Goal: Task Accomplishment & Management: Manage account settings

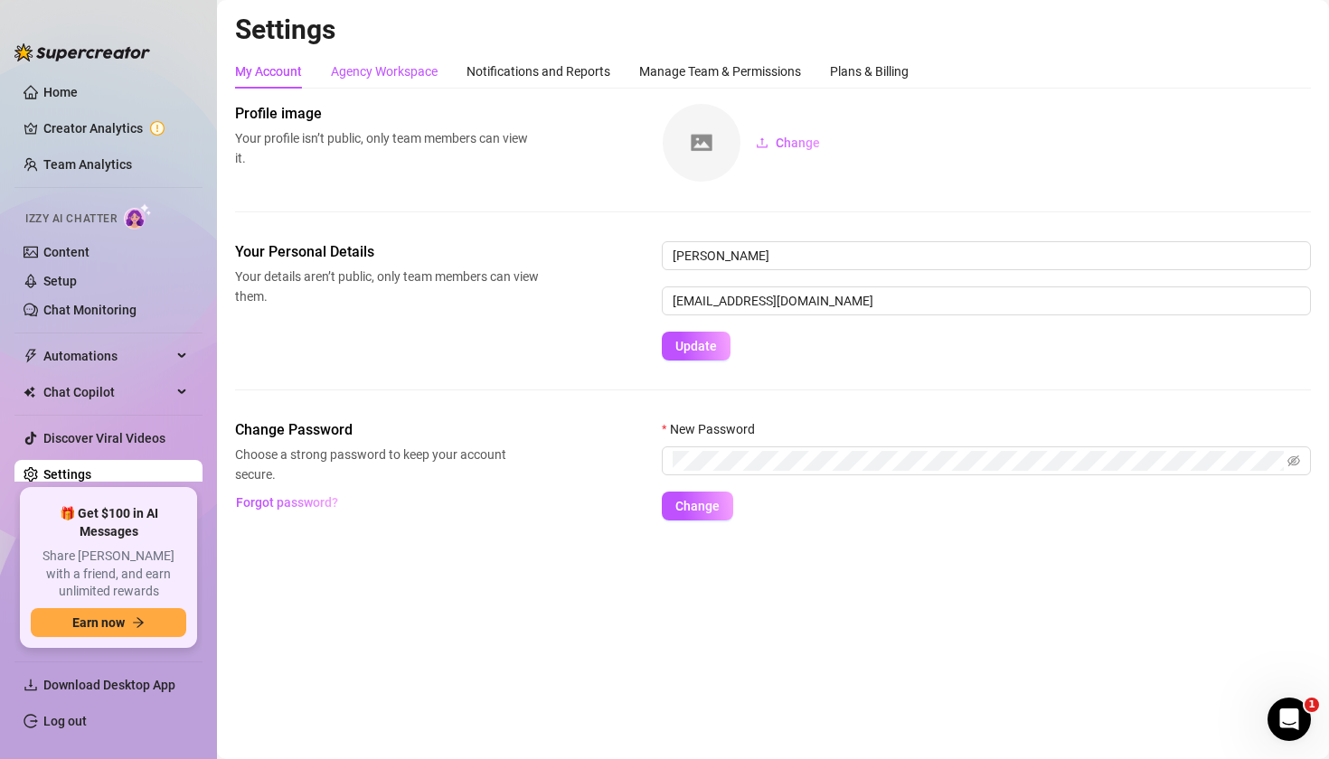
click at [406, 71] on div "Agency Workspace" at bounding box center [384, 71] width 107 height 20
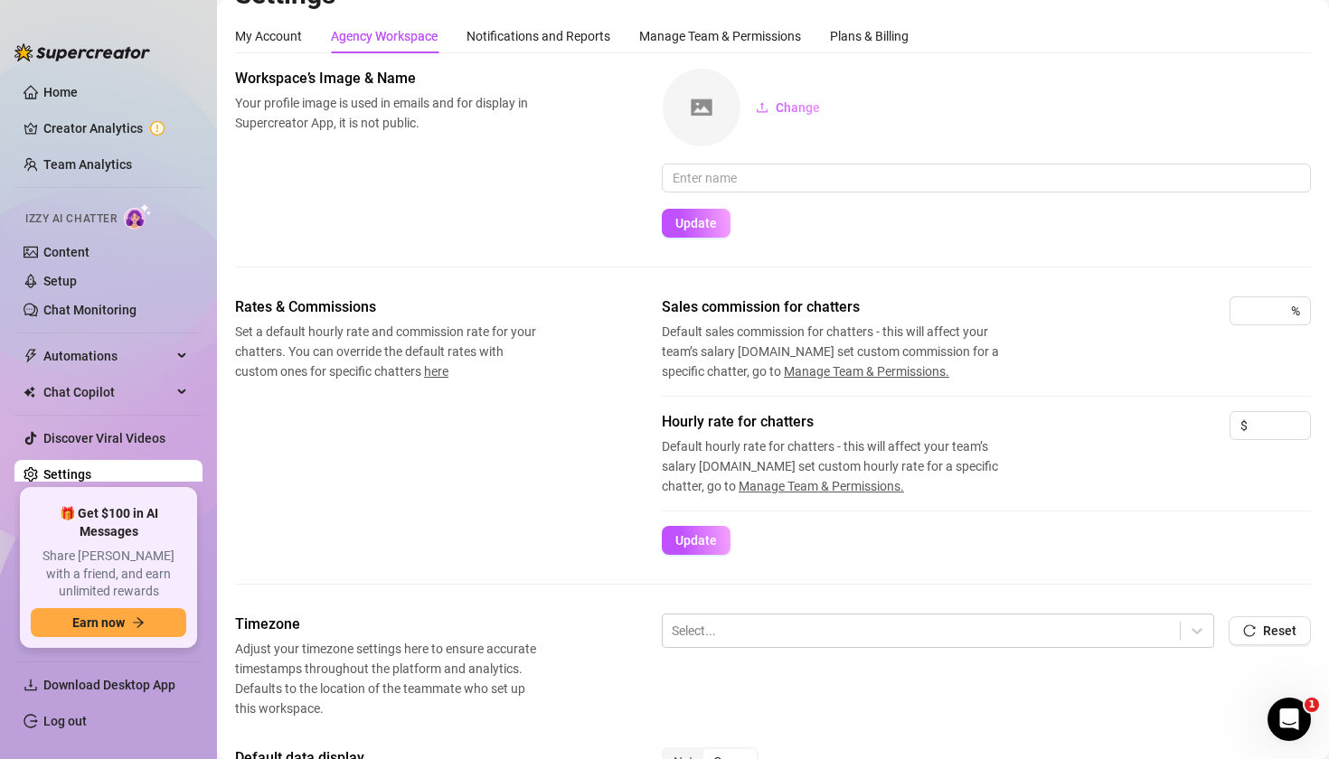
scroll to position [37, 0]
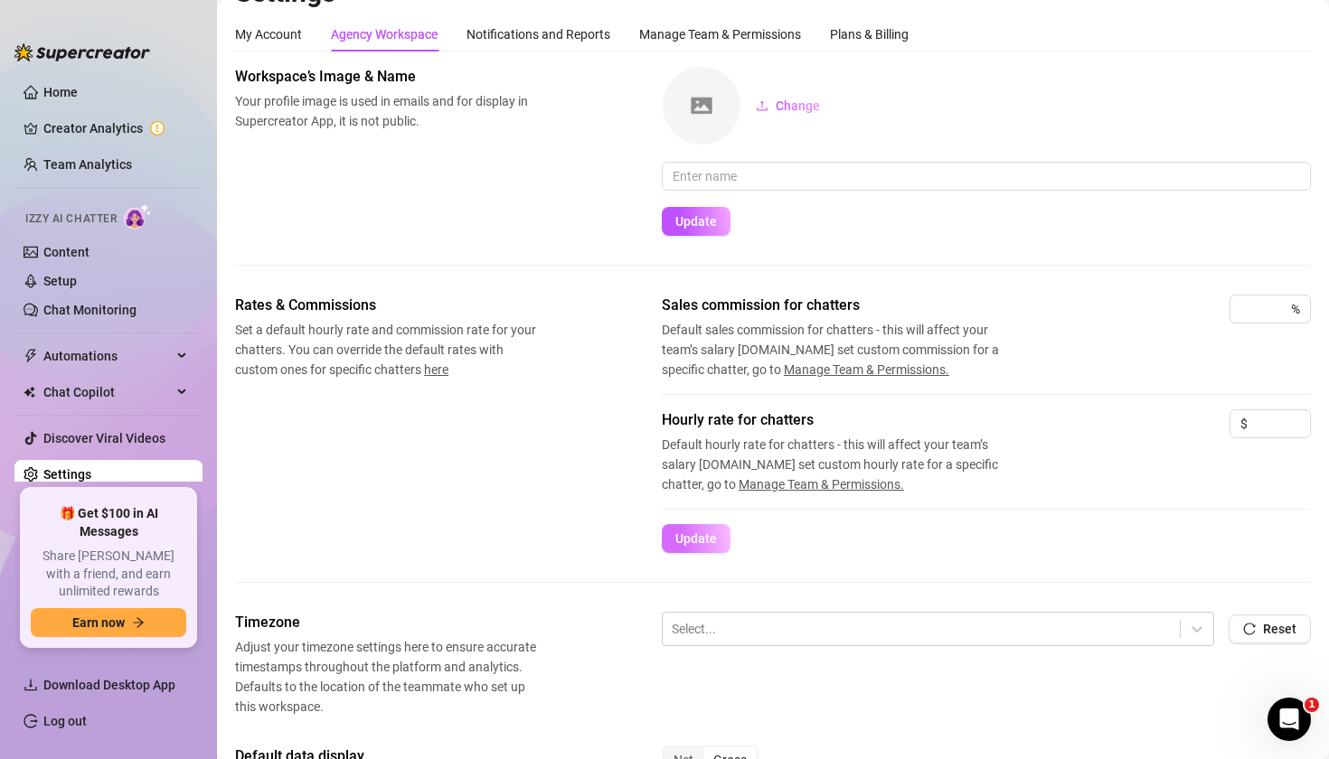
click at [702, 540] on span "Update" at bounding box center [696, 539] width 42 height 14
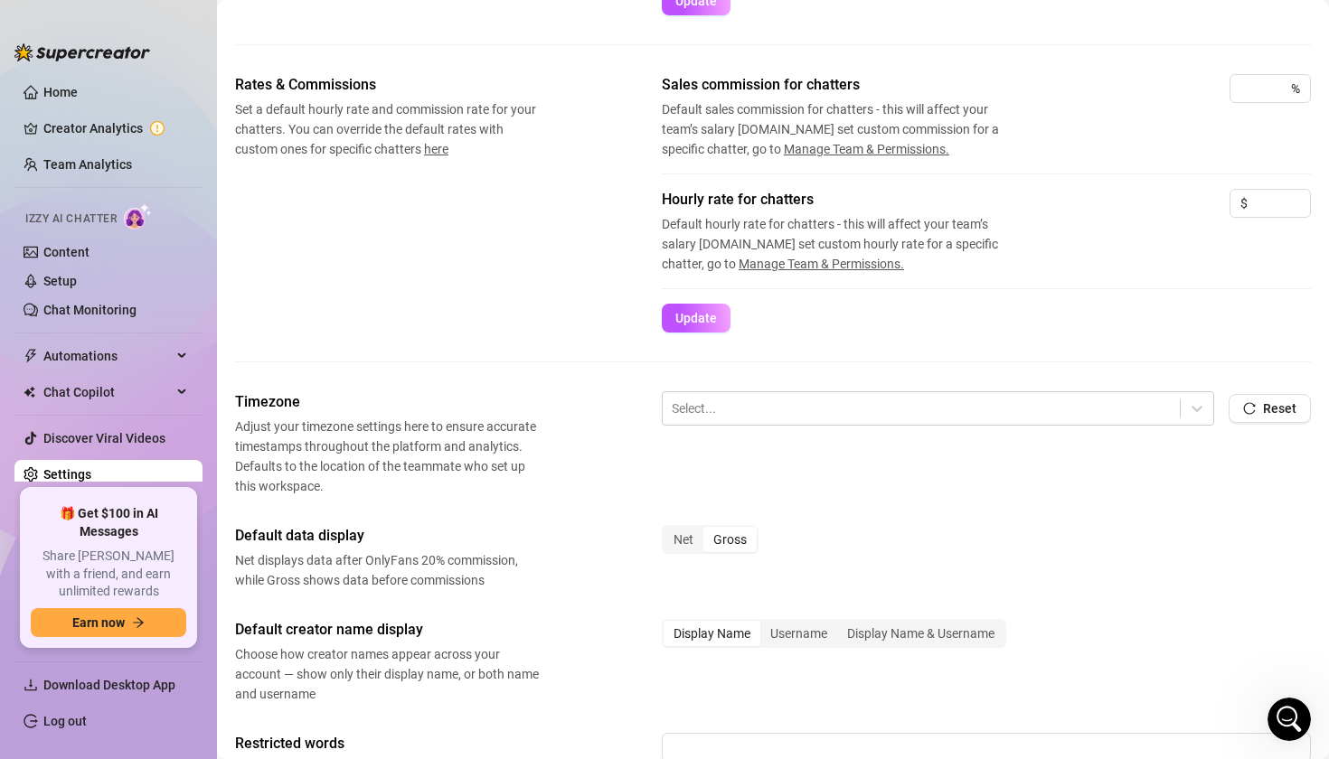
scroll to position [264, 0]
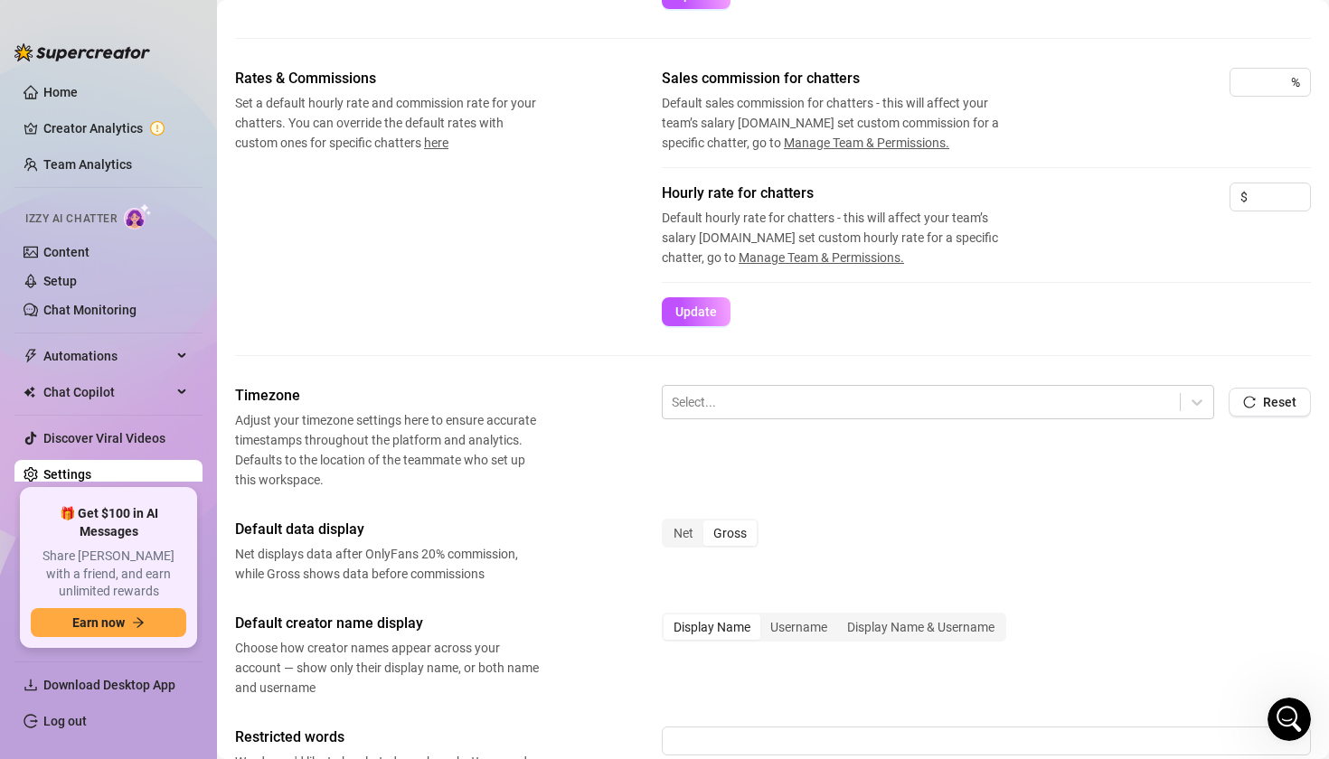
click at [933, 375] on div "Rates & Commissions Set a default hourly rate and commission rate for your chat…" at bounding box center [773, 226] width 1076 height 317
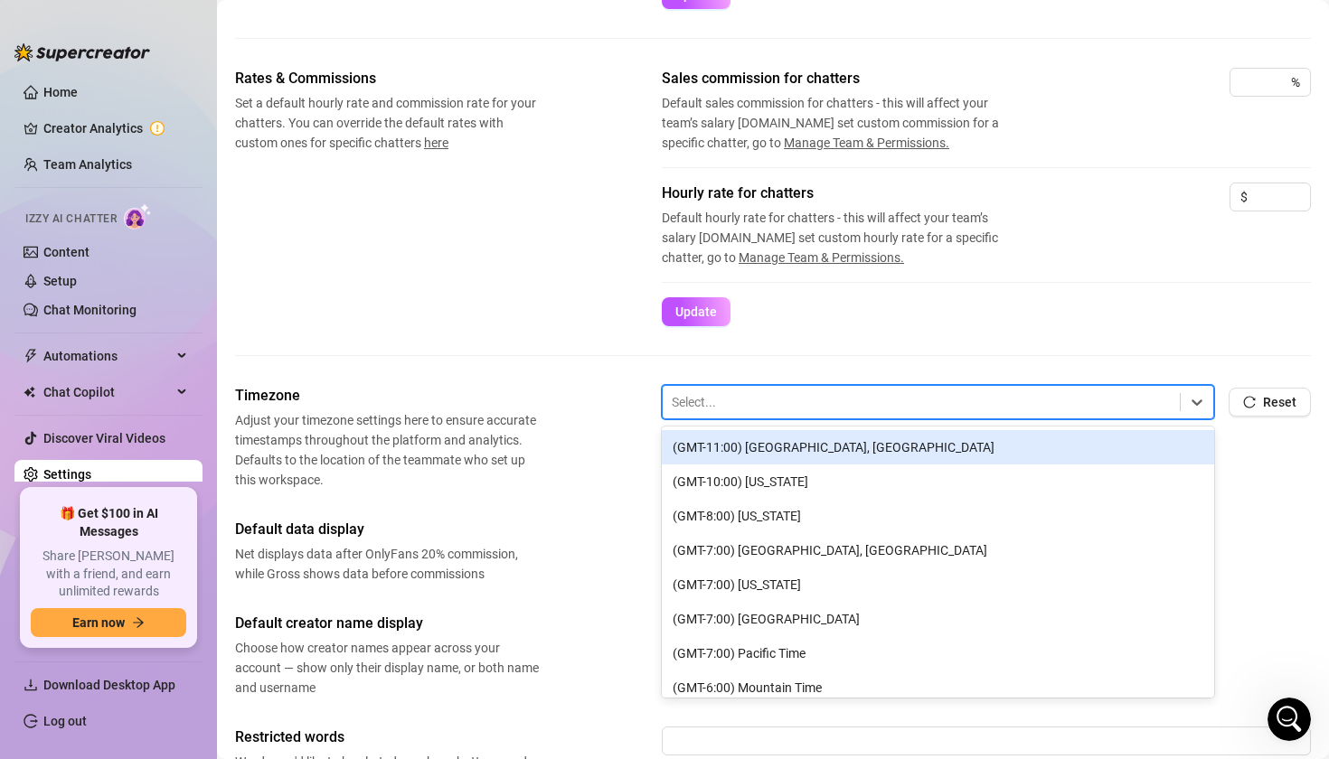
click at [884, 394] on div at bounding box center [921, 403] width 499 height 24
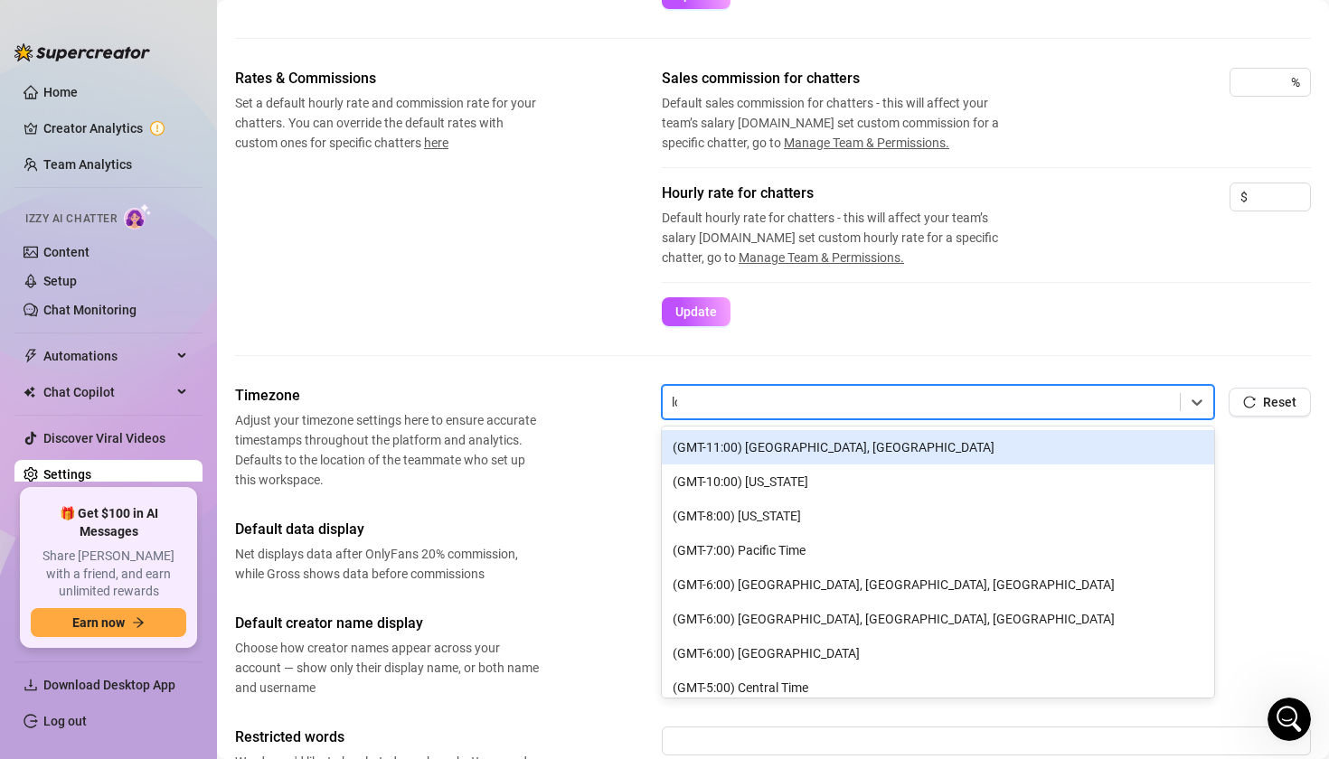
type input "los"
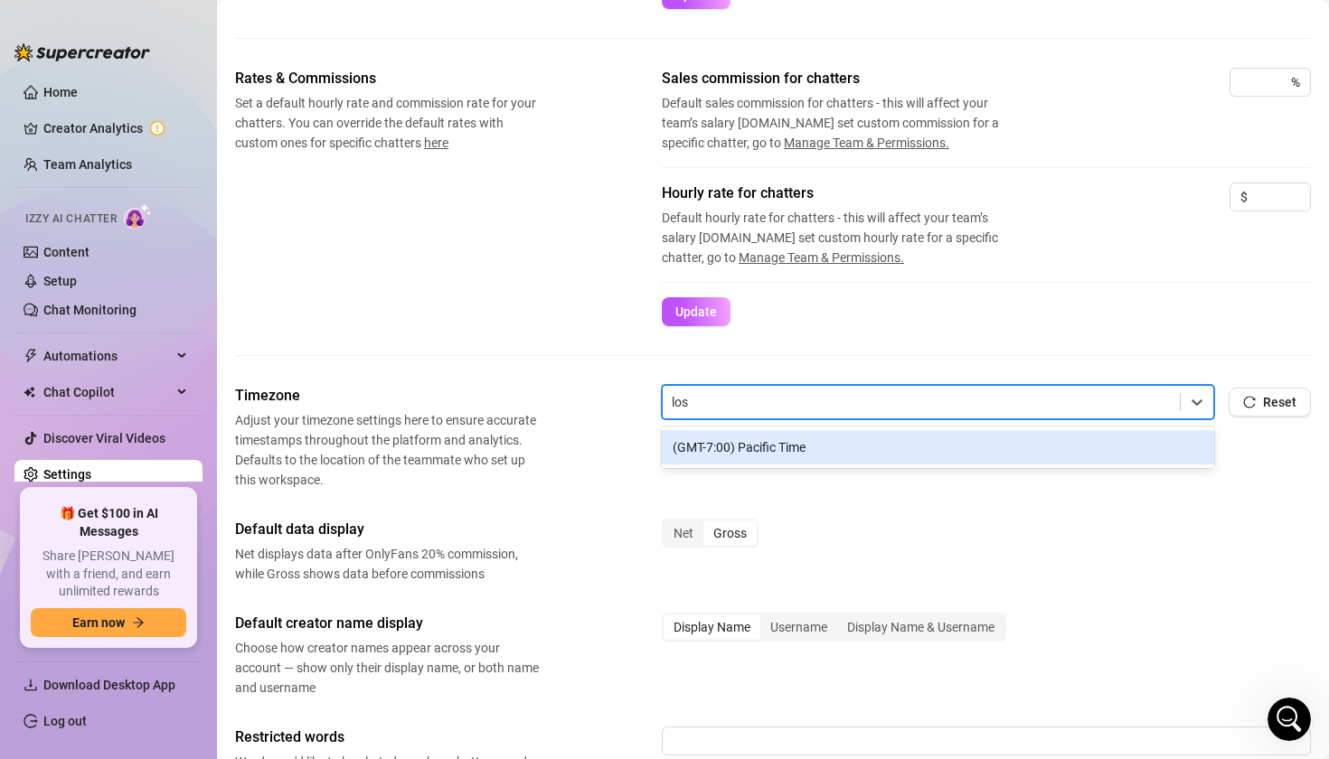
click at [844, 442] on div "(GMT-7:00) Pacific Time" at bounding box center [938, 447] width 552 height 34
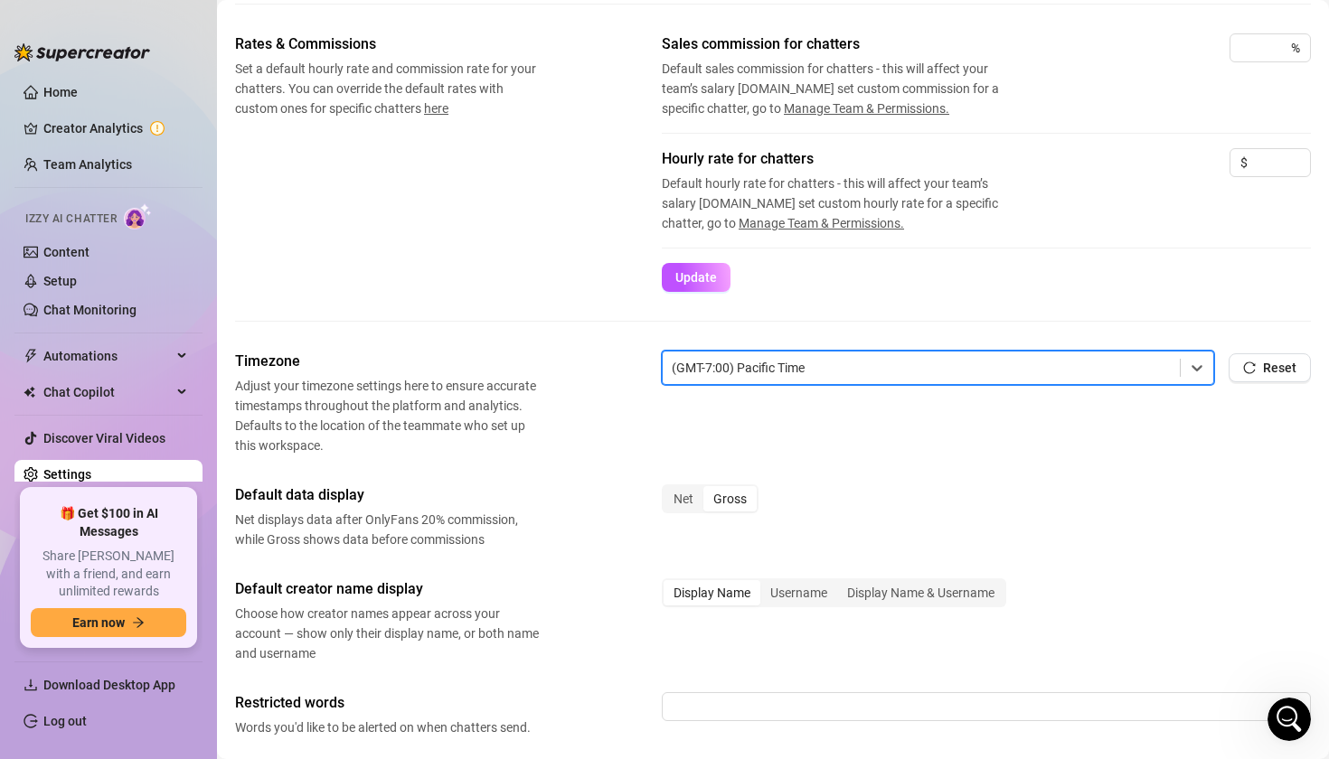
scroll to position [461, 0]
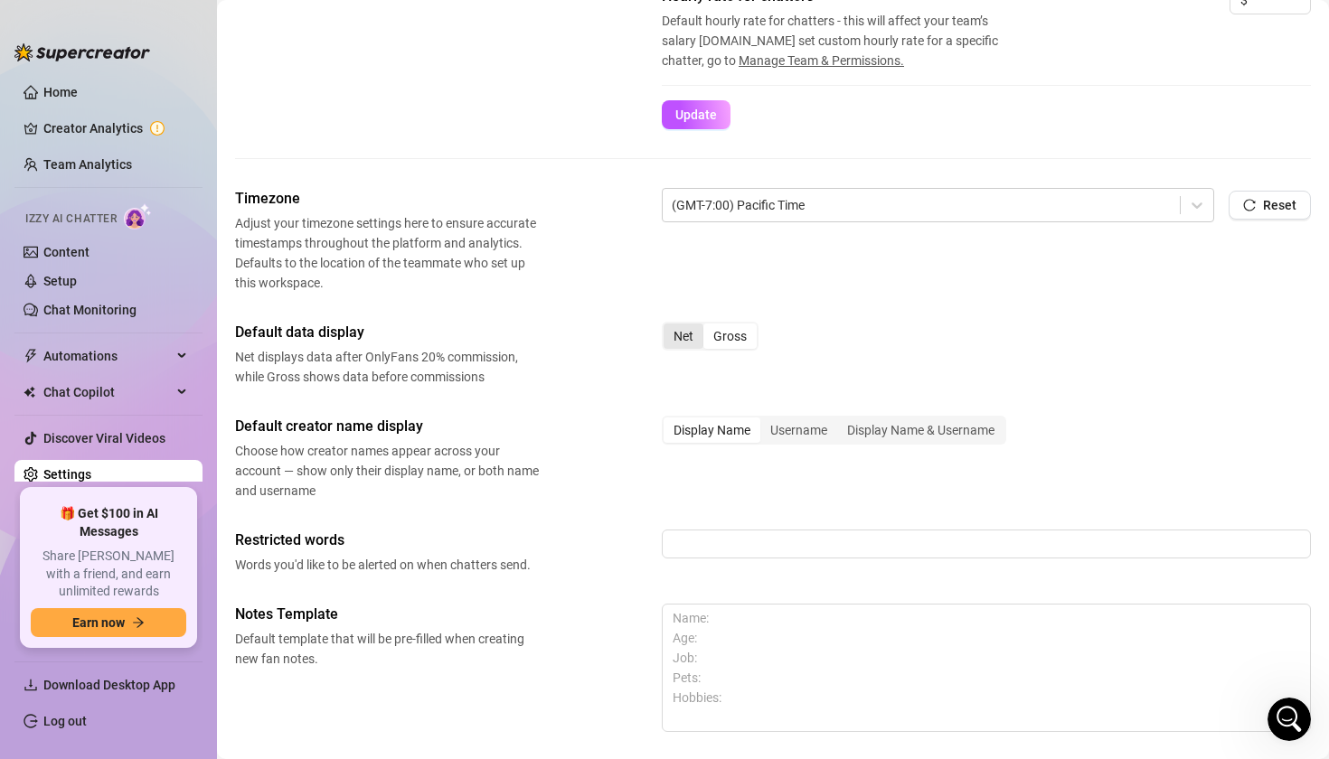
click at [696, 335] on div "Net" at bounding box center [684, 336] width 40 height 25
click at [668, 326] on input "Net" at bounding box center [668, 326] width 0 height 0
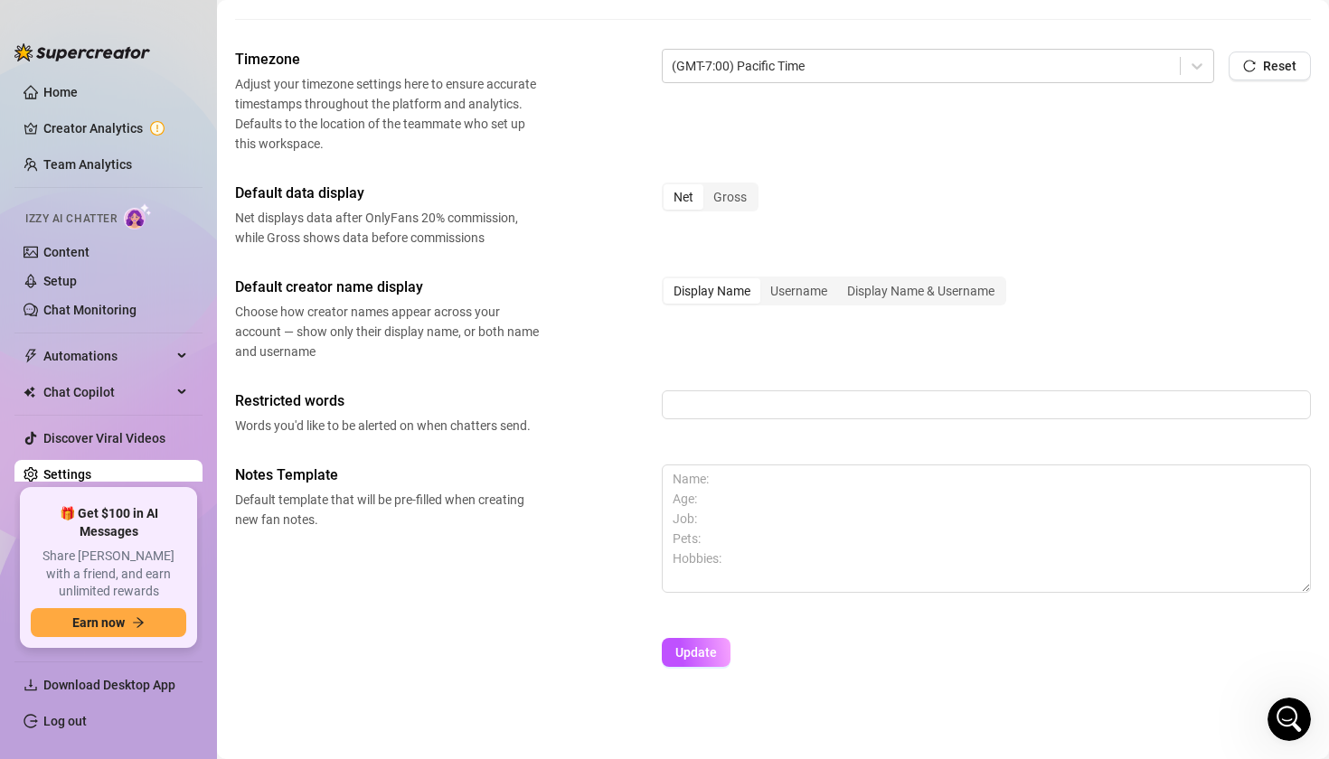
scroll to position [600, 0]
click at [878, 291] on div "Display Name & Username" at bounding box center [920, 290] width 167 height 25
click at [842, 281] on input "Display Name & Username" at bounding box center [842, 281] width 0 height 0
click at [699, 410] on input "text" at bounding box center [986, 405] width 649 height 29
type input "H"
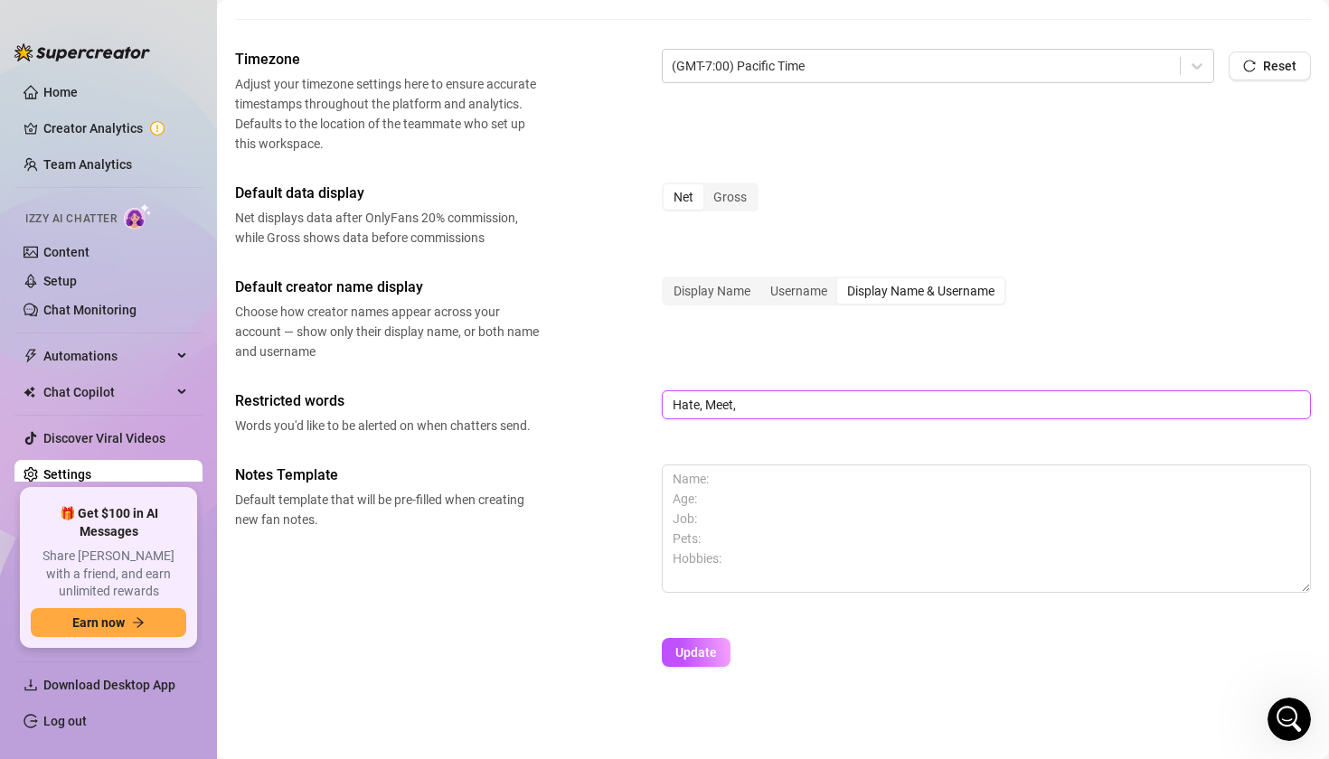
type input "Hate, Meet,"
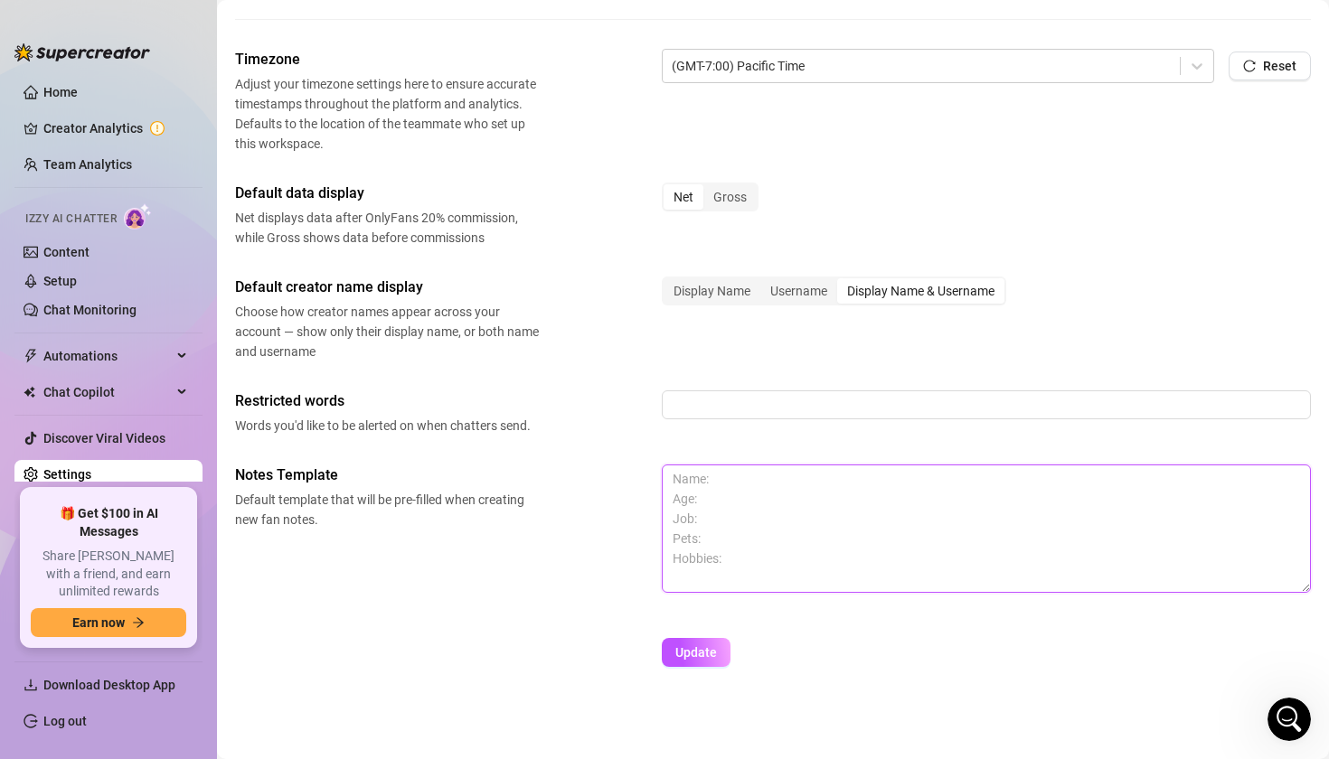
click at [744, 490] on textarea at bounding box center [986, 529] width 649 height 128
click at [726, 495] on textarea at bounding box center [986, 529] width 649 height 128
click at [725, 556] on textarea at bounding box center [986, 529] width 649 height 128
click at [712, 654] on span "Update" at bounding box center [696, 653] width 42 height 14
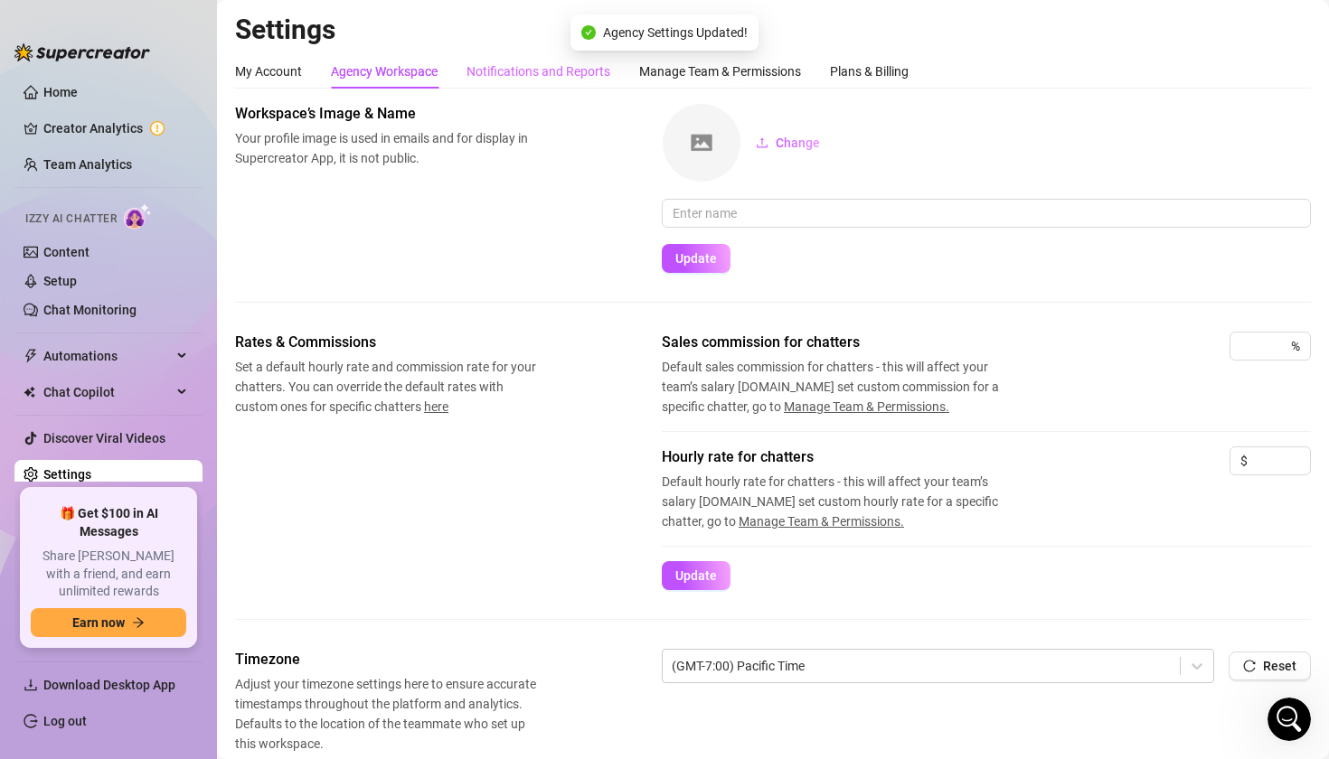
click at [533, 81] on div "Notifications and Reports" at bounding box center [539, 71] width 144 height 34
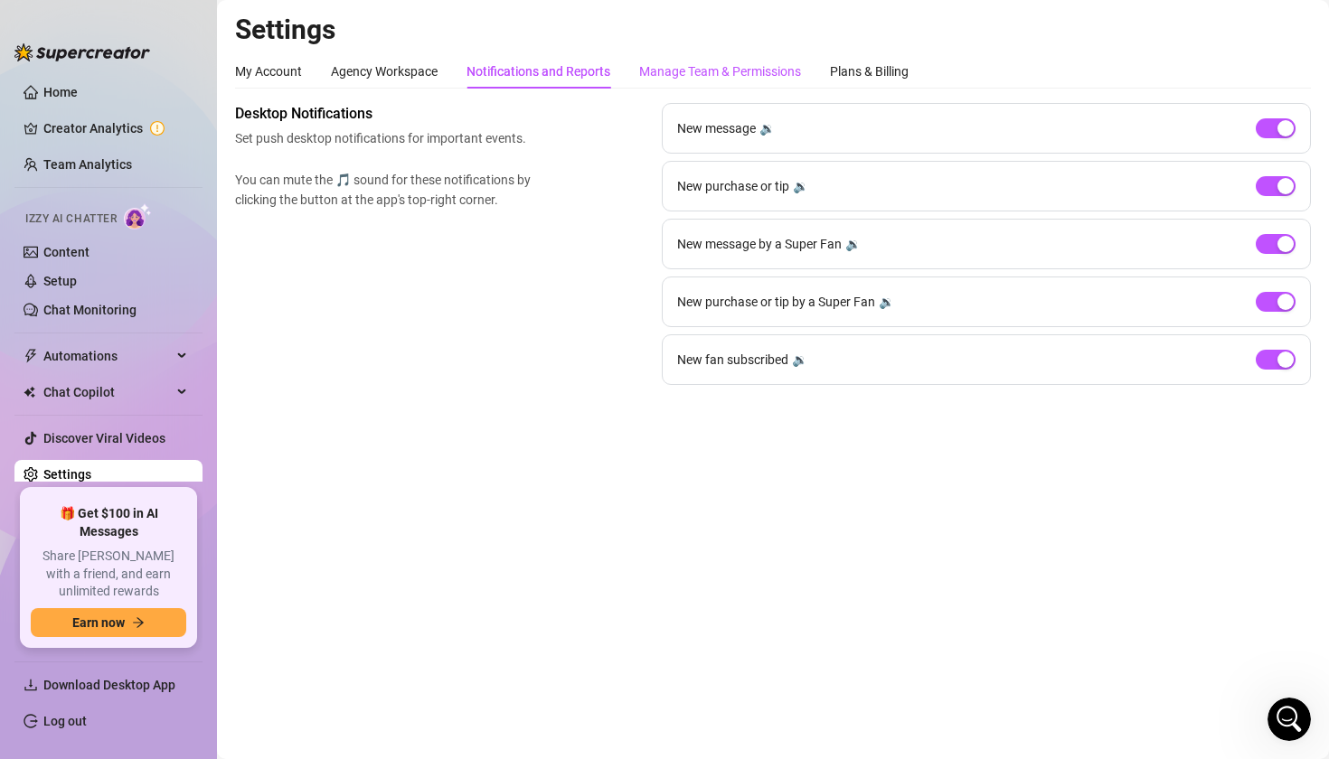
click at [763, 71] on div "Manage Team & Permissions" at bounding box center [720, 71] width 162 height 20
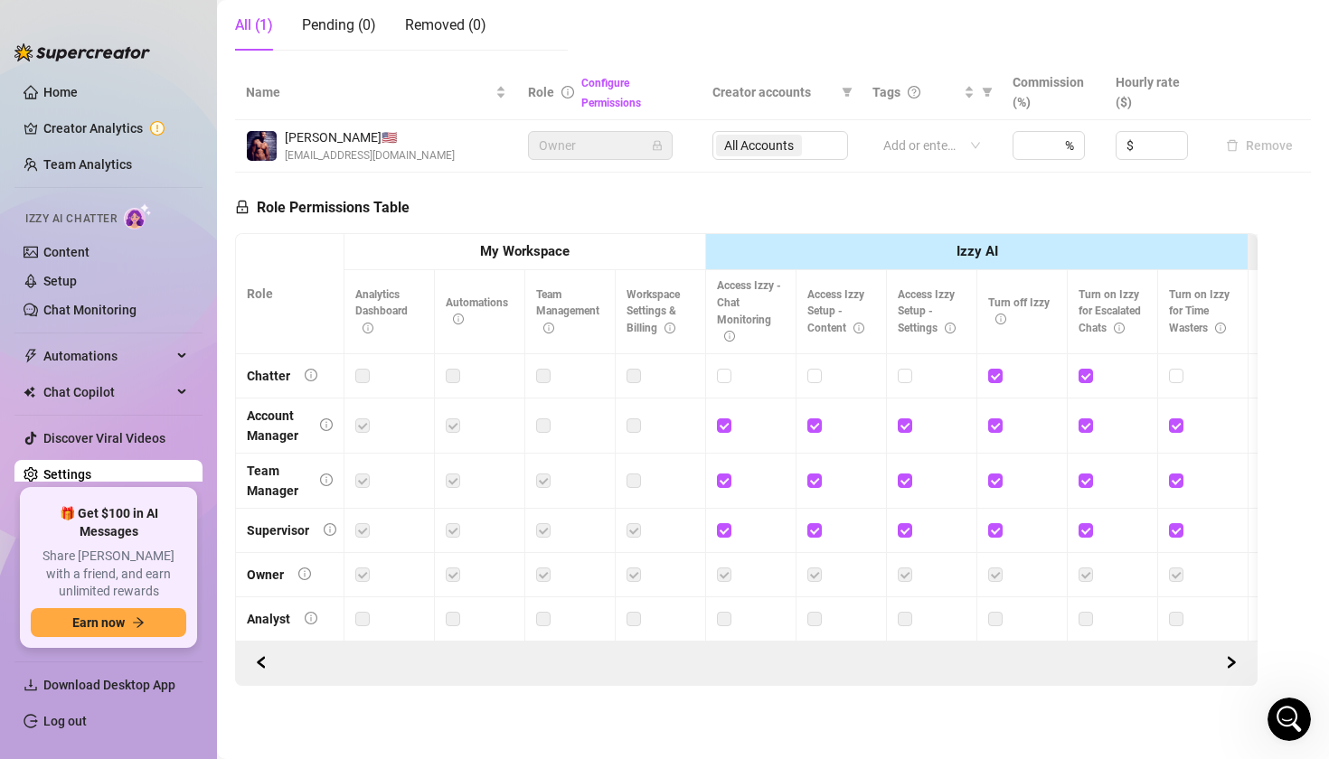
scroll to position [338, 0]
click at [1232, 664] on icon "right" at bounding box center [1231, 664] width 13 height 13
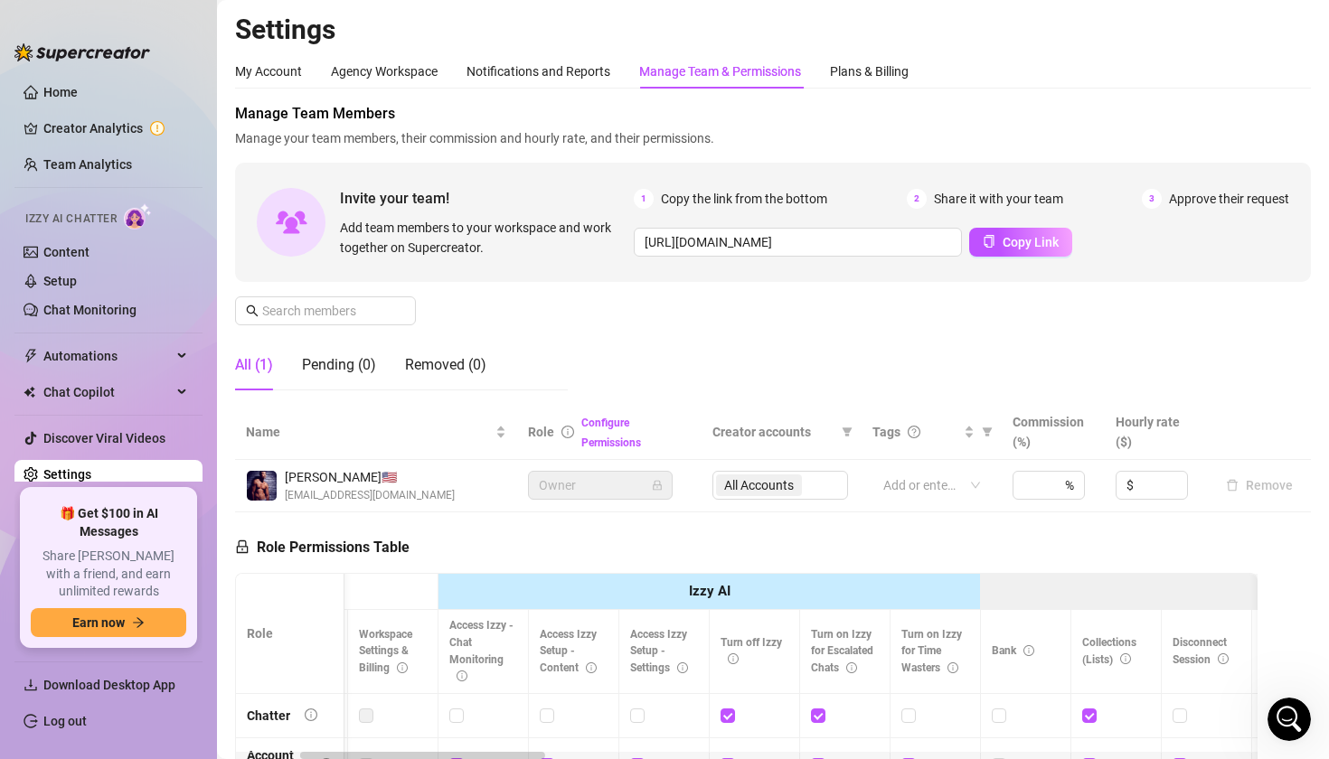
scroll to position [0, 0]
click at [891, 64] on div "Plans & Billing" at bounding box center [869, 71] width 79 height 20
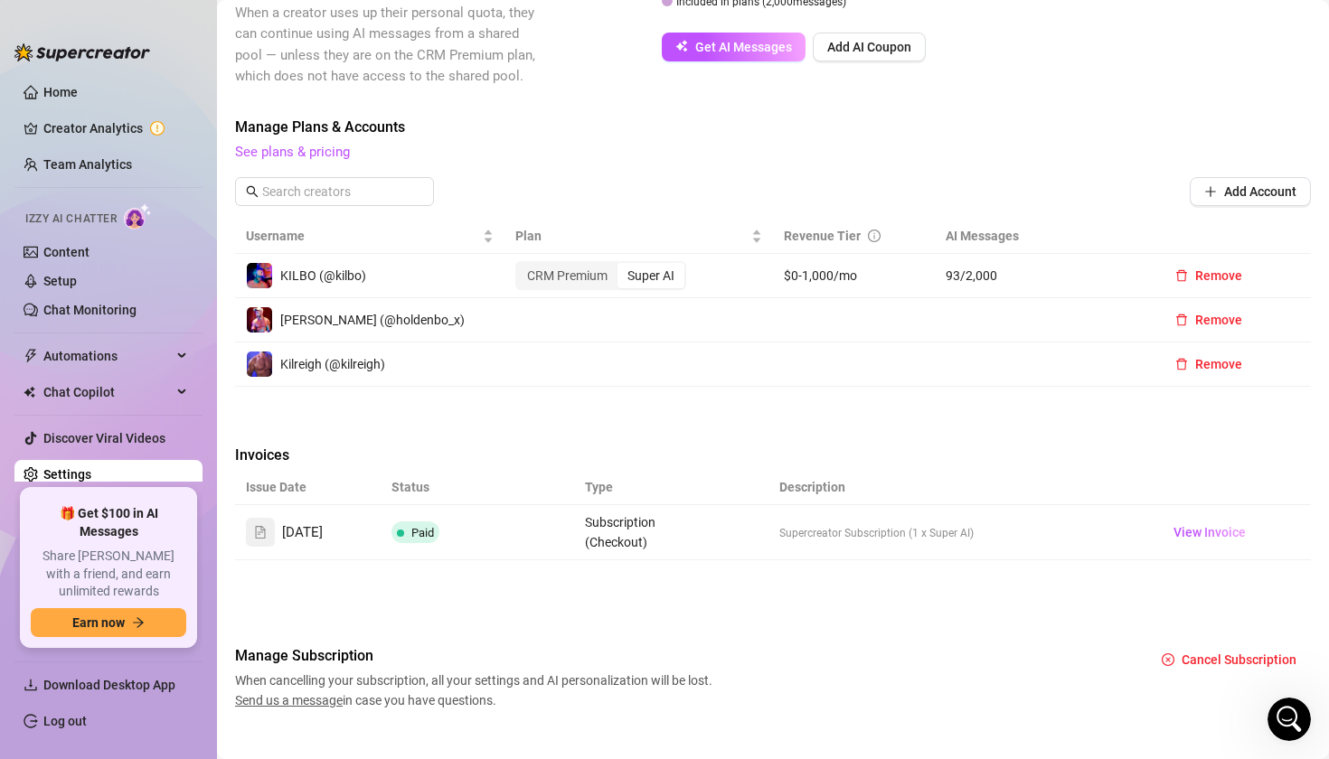
scroll to position [429, 0]
click at [61, 258] on link "Content" at bounding box center [66, 252] width 46 height 14
